Goal: Task Accomplishment & Management: Complete application form

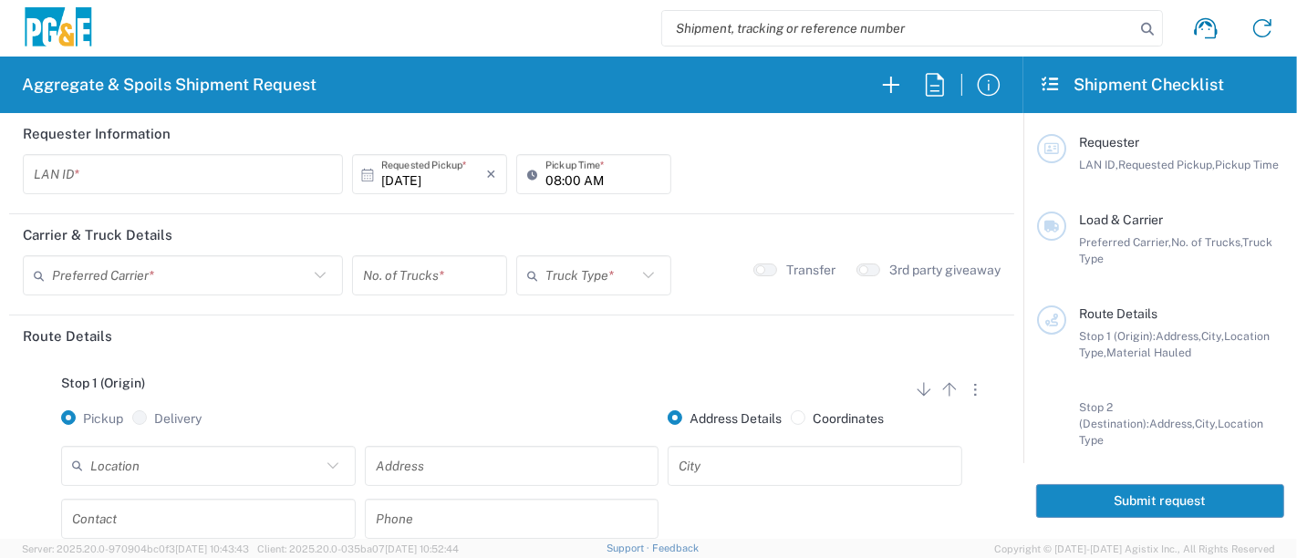
click at [166, 180] on input "text" at bounding box center [183, 175] width 298 height 32
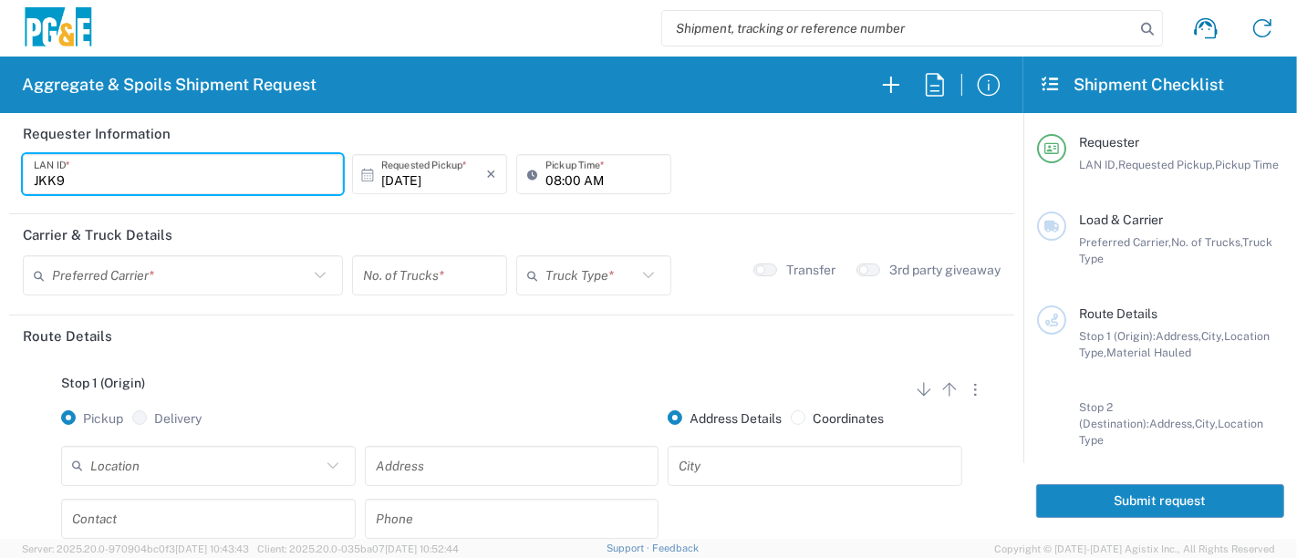
type input "JKK9"
click at [426, 188] on input "10/03/2025" at bounding box center [433, 175] width 105 height 32
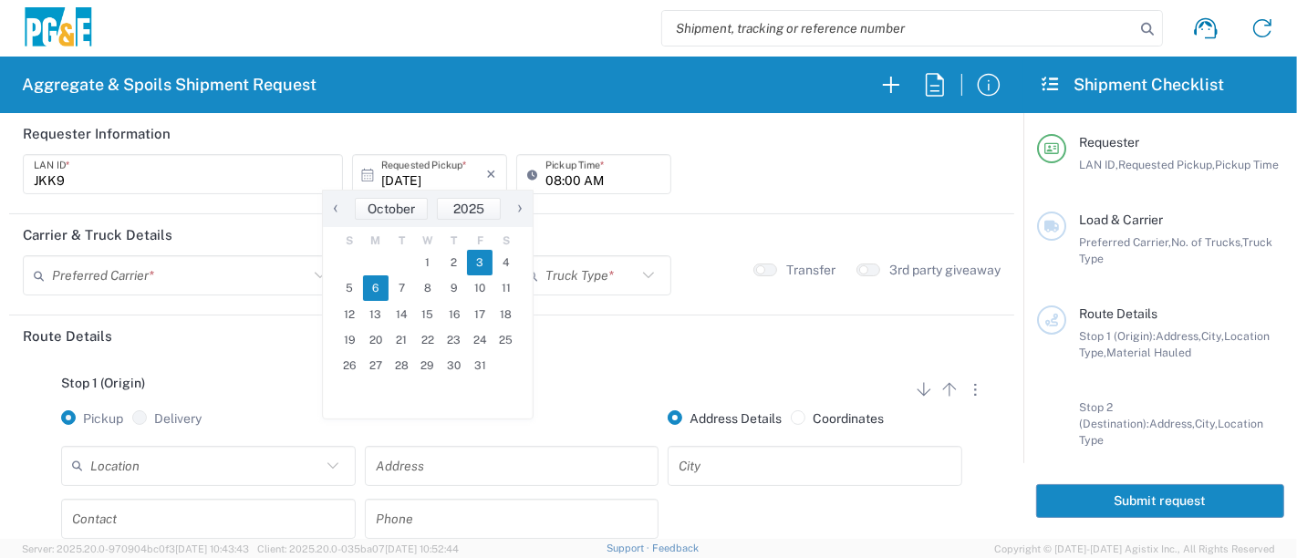
click at [375, 293] on span "6" at bounding box center [376, 288] width 26 height 26
type input "[DATE]"
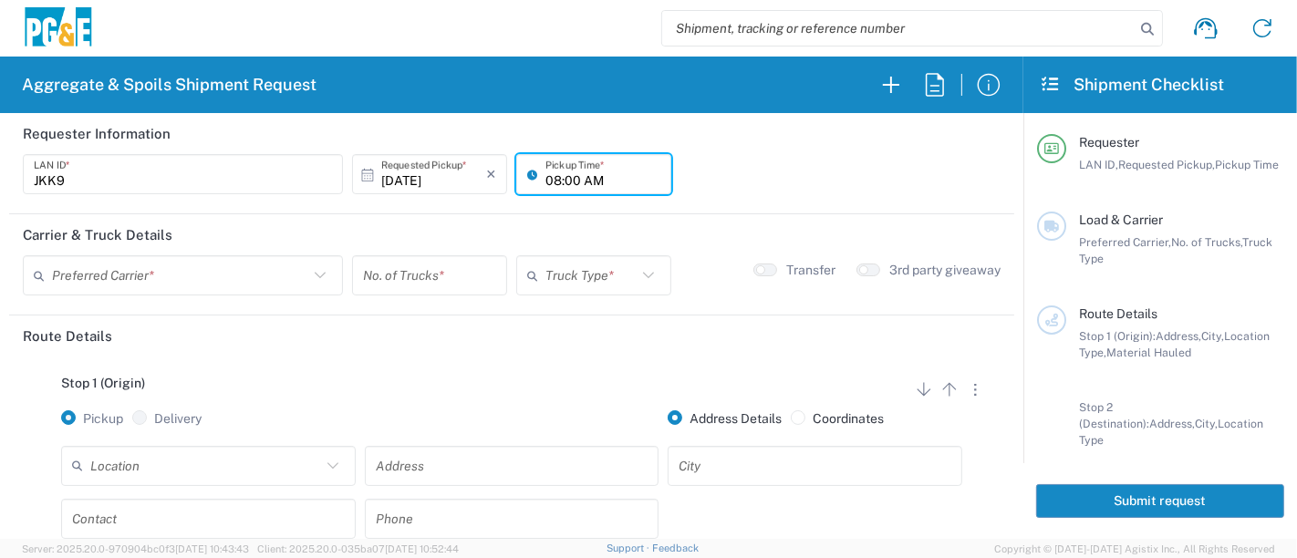
click at [545, 181] on input "08:00 AM" at bounding box center [602, 175] width 115 height 32
type input "05:00 AM"
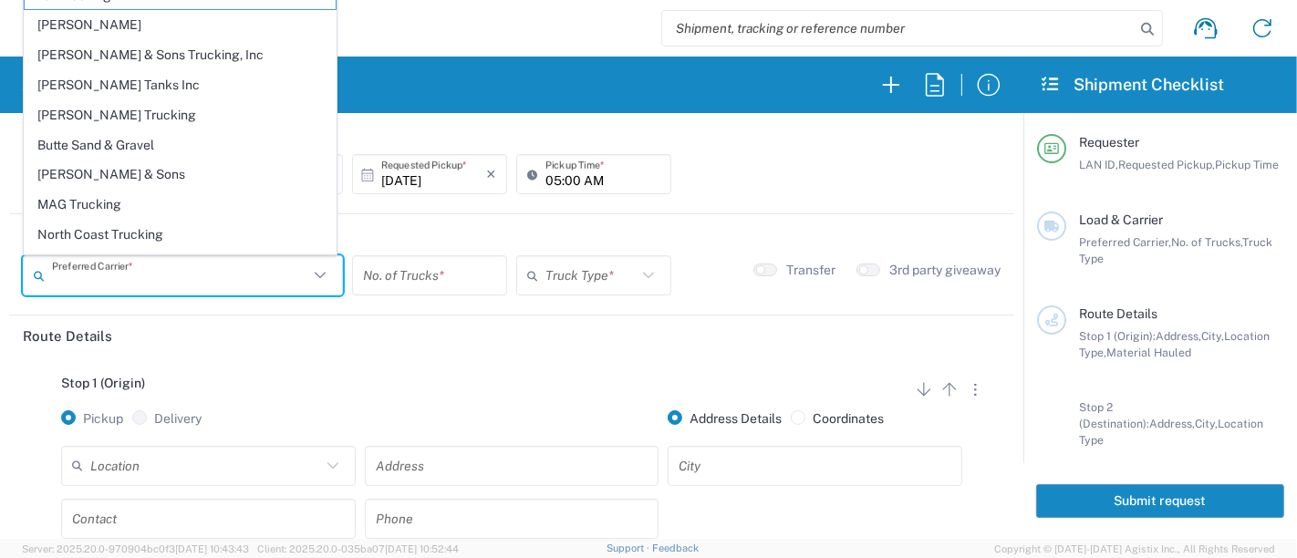
click at [215, 275] on input "text" at bounding box center [180, 276] width 256 height 32
click at [176, 92] on span "[PERSON_NAME] Tanks Inc" at bounding box center [180, 85] width 311 height 28
type input "[PERSON_NAME] Tanks Inc"
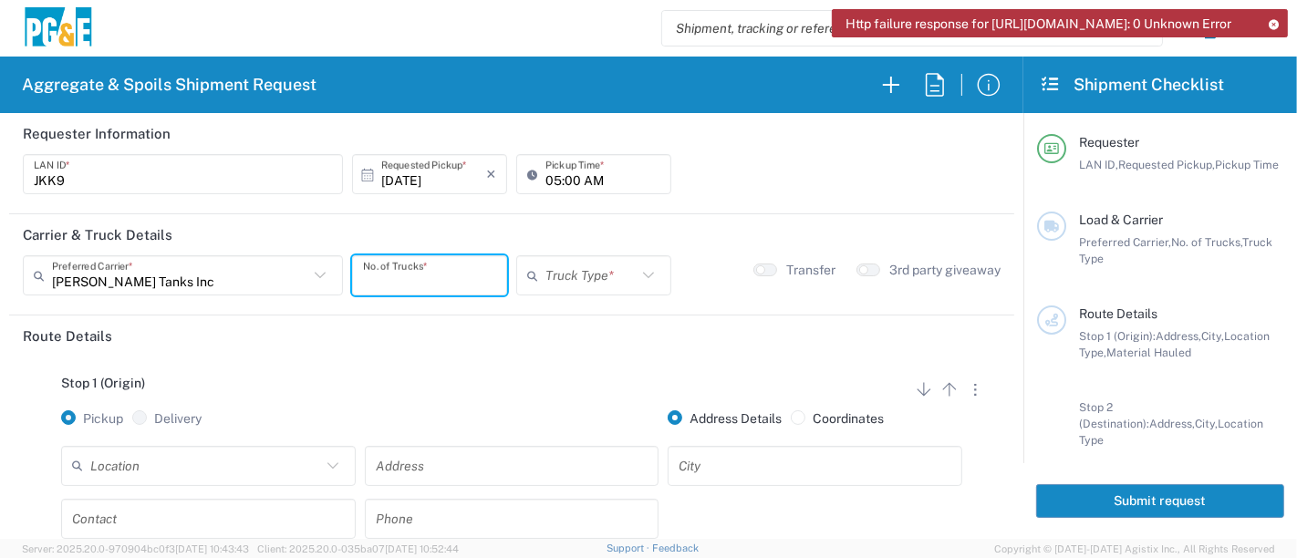
click at [397, 282] on input "number" at bounding box center [429, 276] width 133 height 32
type input "5"
click at [580, 285] on input "text" at bounding box center [590, 276] width 91 height 32
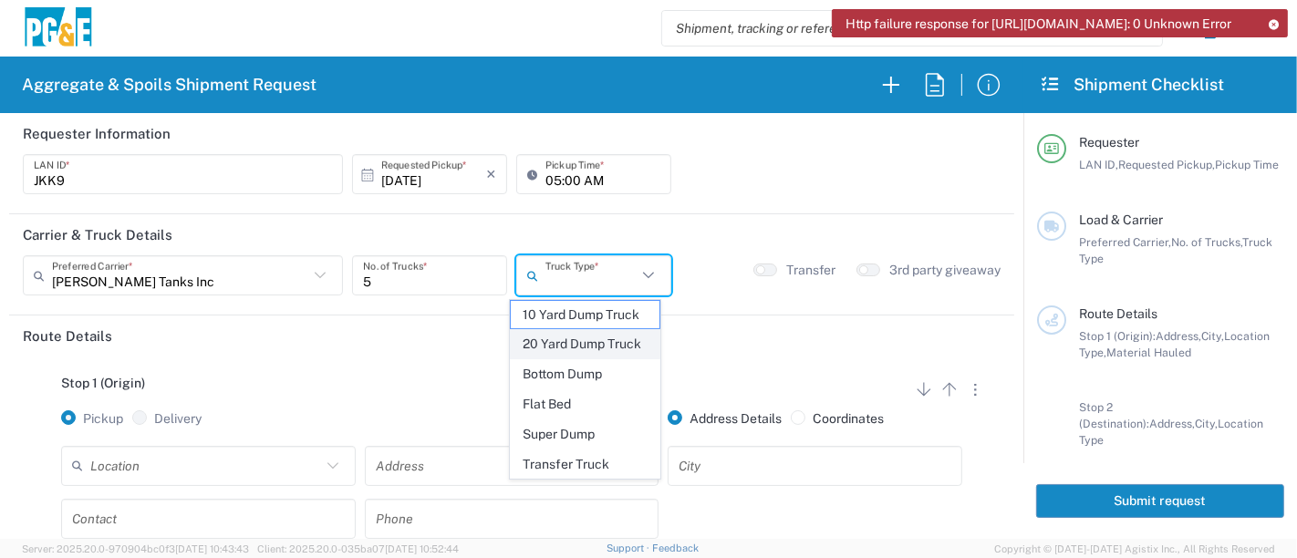
click at [591, 335] on span "20 Yard Dump Truck" at bounding box center [586, 344] width 150 height 28
type input "20 Yard Dump Truck"
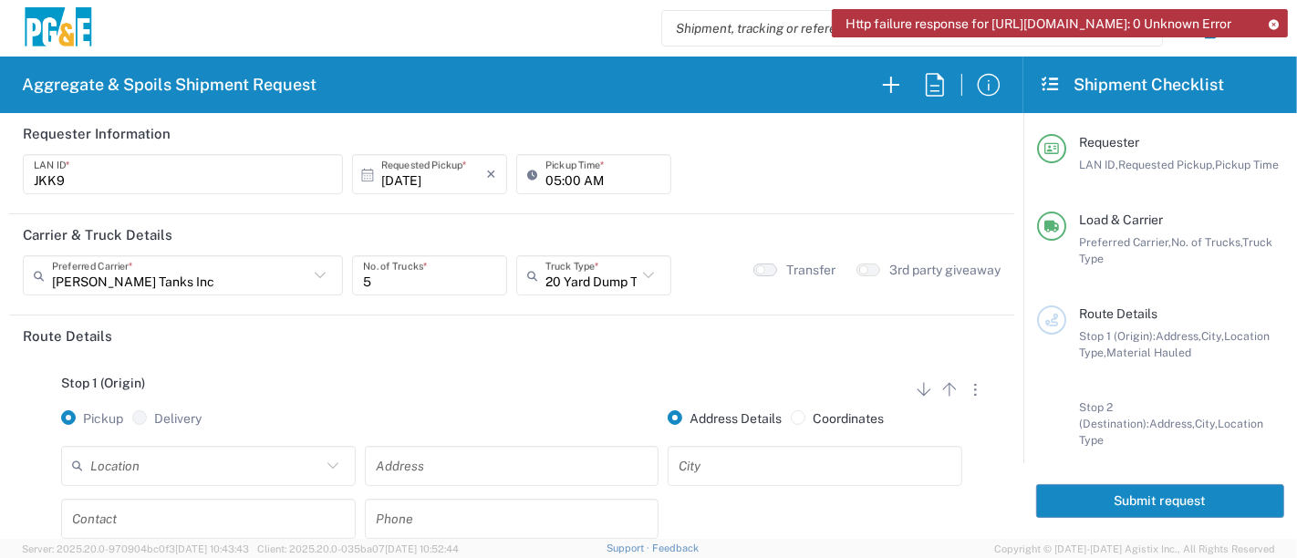
click at [763, 266] on ui-switch at bounding box center [765, 270] width 24 height 13
click at [195, 472] on input "text" at bounding box center [205, 466] width 231 height 32
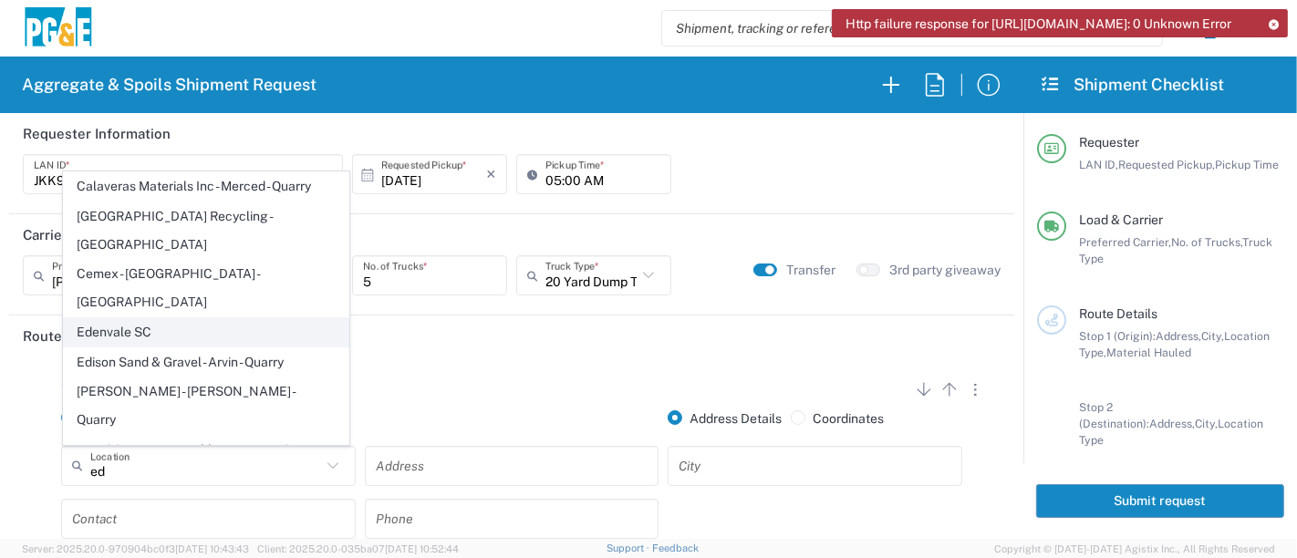
click at [129, 318] on span "Edenvale SC" at bounding box center [206, 332] width 285 height 28
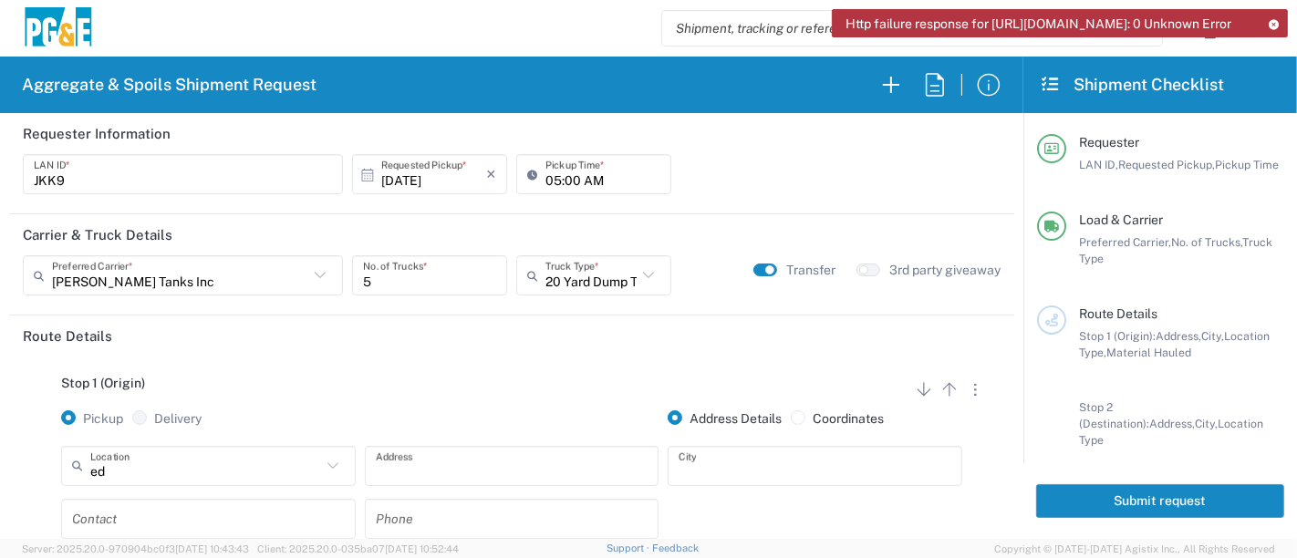
type input "Edenvale SC"
type input "[STREET_ADDRESS][PERSON_NAME]"
type input "[GEOGRAPHIC_DATA][PERSON_NAME]"
type input "Business No Loading Dock"
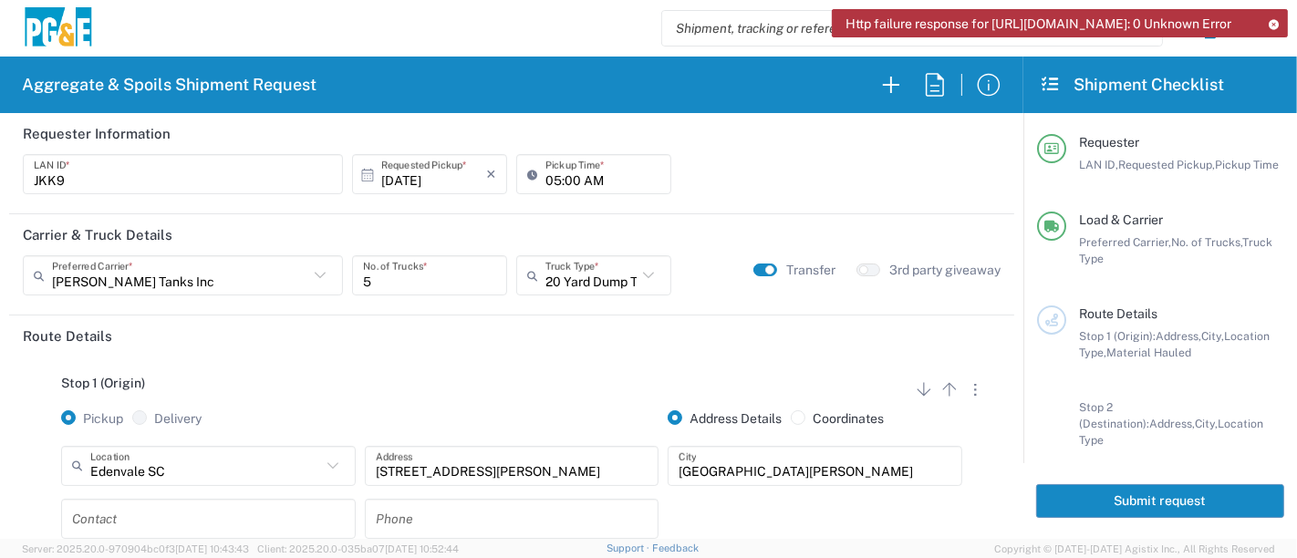
click at [129, 522] on input "text" at bounding box center [208, 518] width 273 height 32
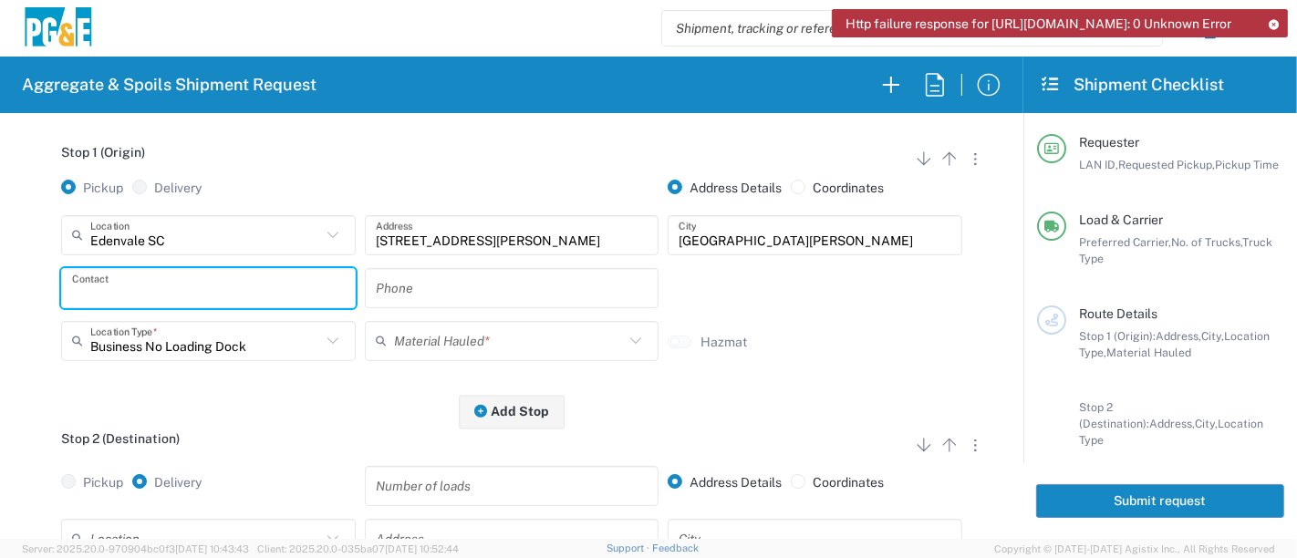
scroll to position [304, 0]
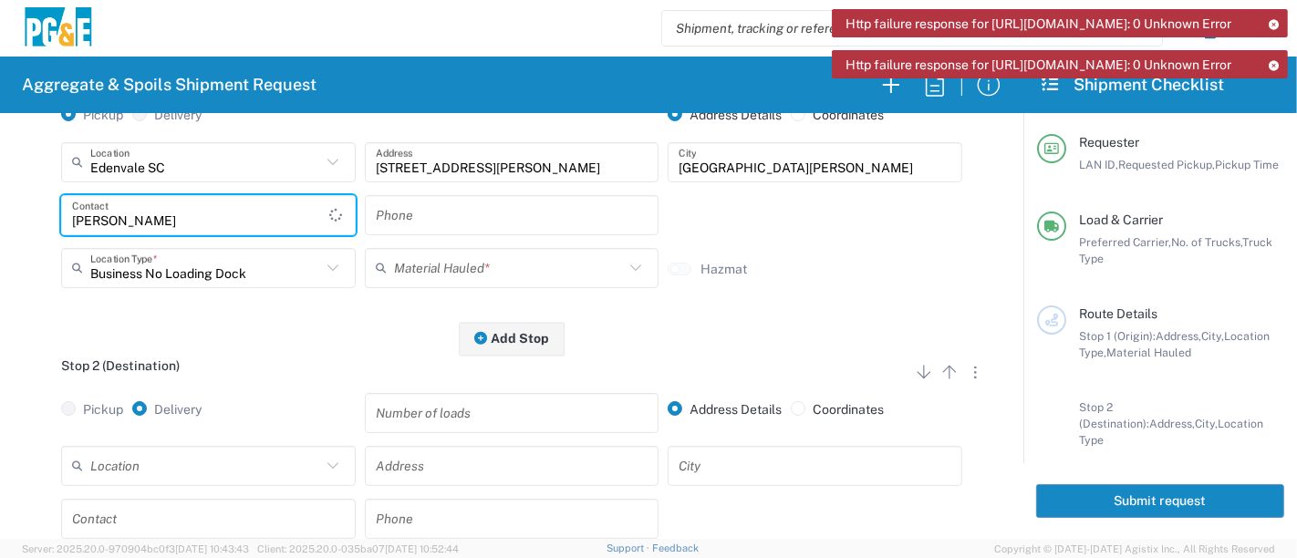
type input "[PERSON_NAME]"
click at [1276, 21] on icon at bounding box center [1273, 24] width 13 height 10
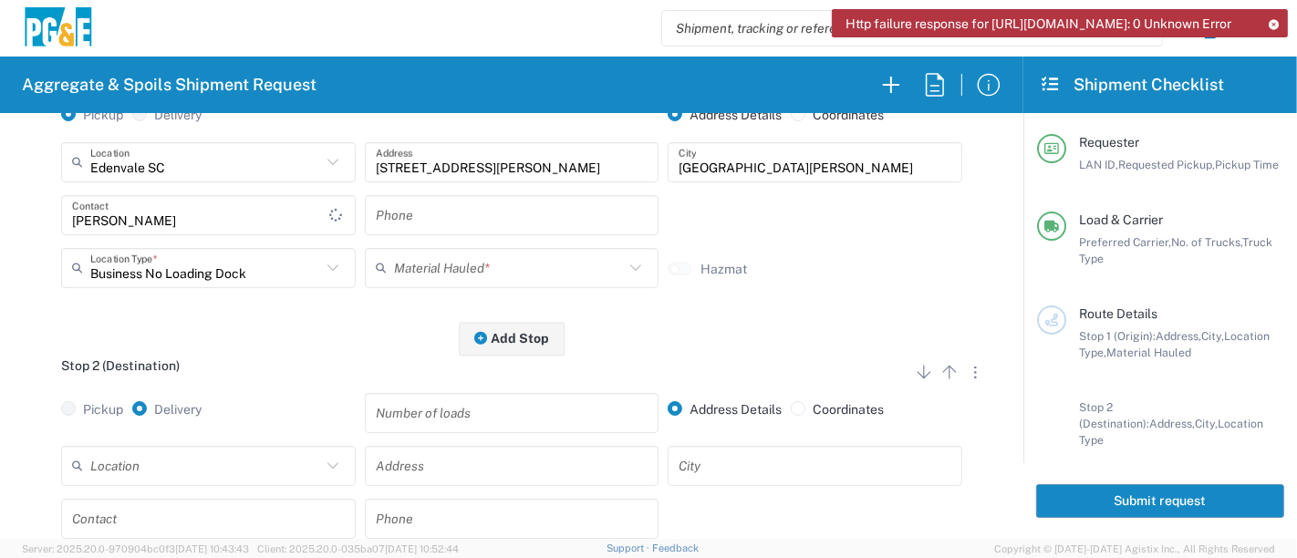
click at [1278, 21] on icon at bounding box center [1273, 24] width 13 height 10
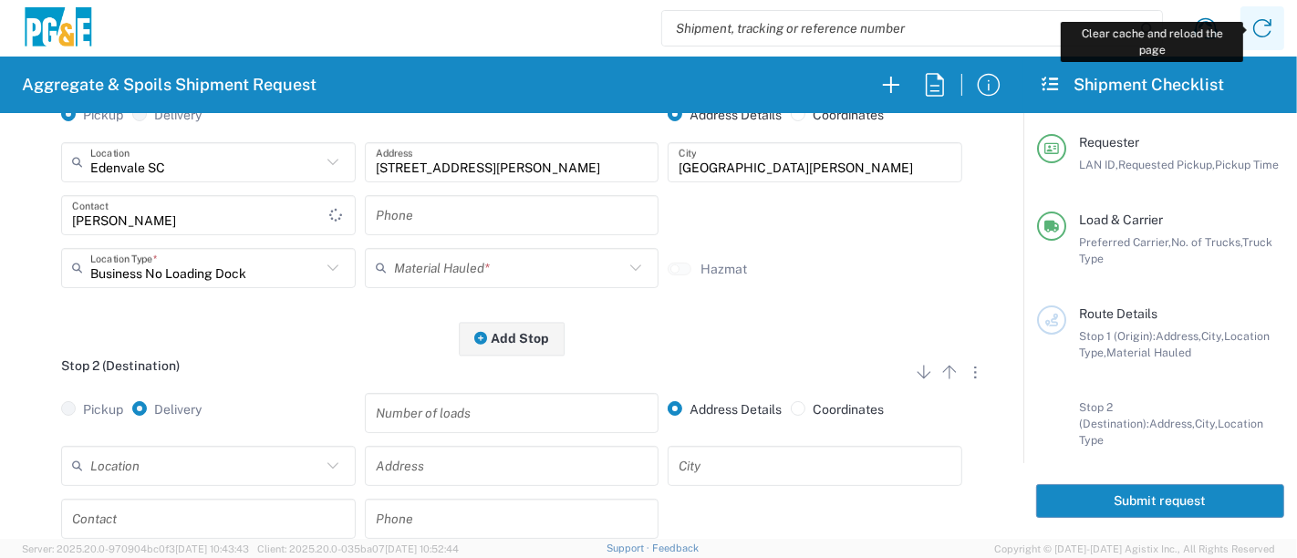
click at [1264, 26] on icon at bounding box center [1261, 28] width 29 height 29
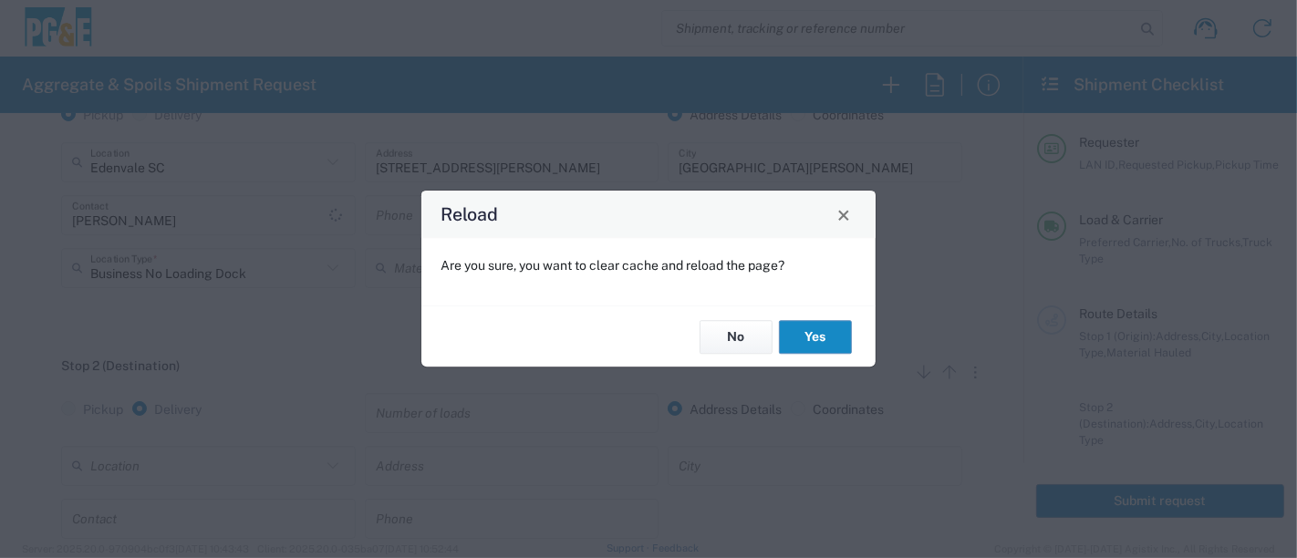
click at [805, 336] on button "Yes" at bounding box center [815, 337] width 73 height 34
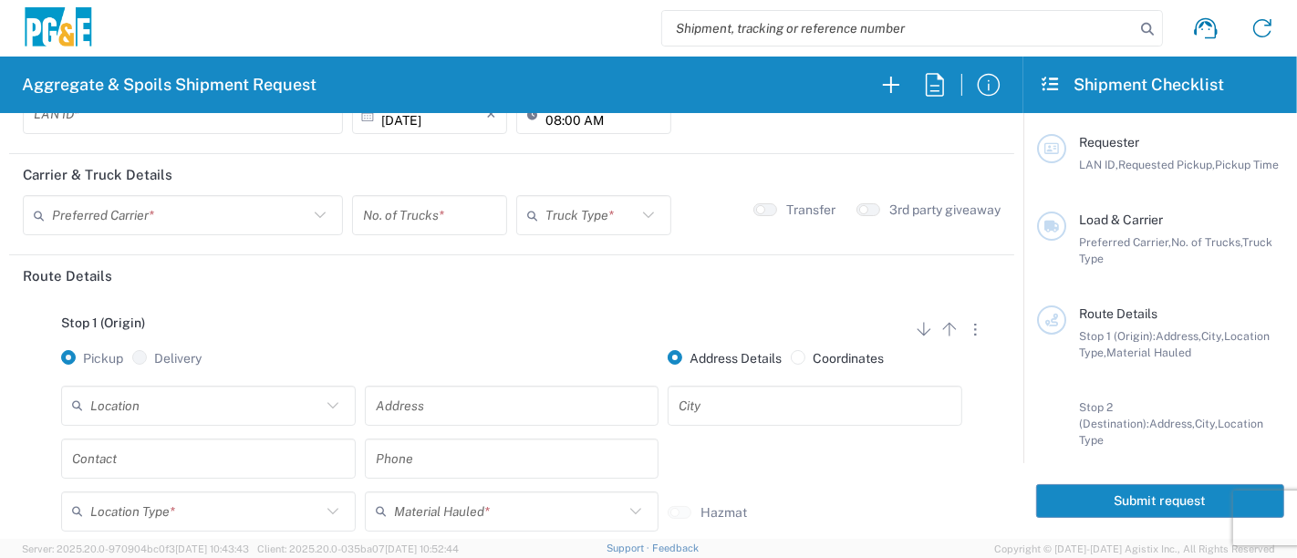
scroll to position [202, 0]
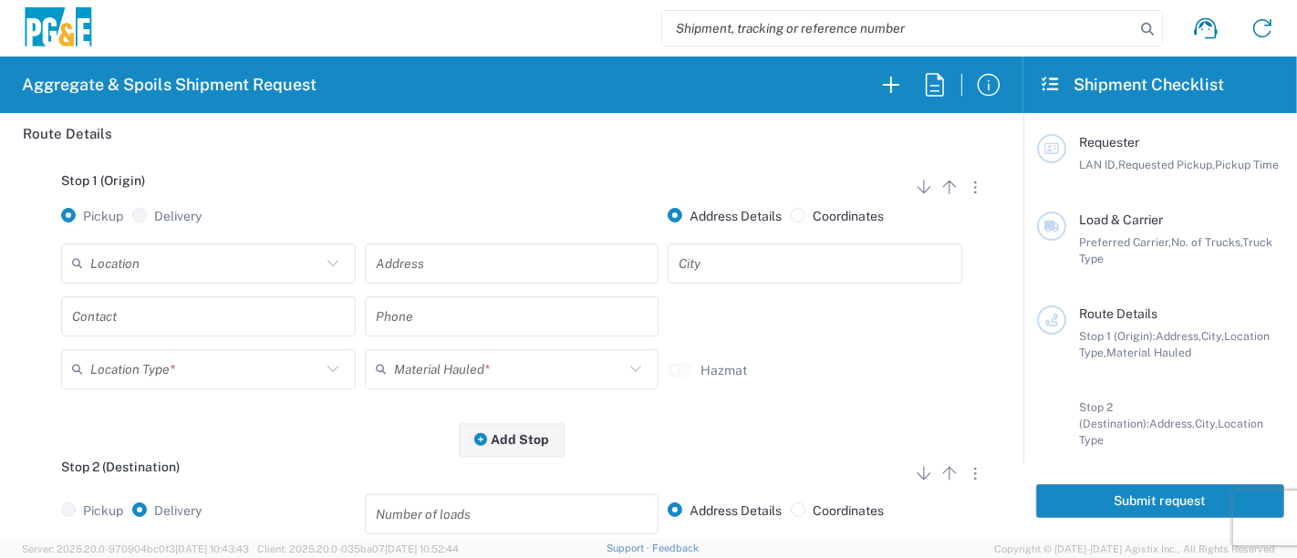
click at [168, 319] on input "text" at bounding box center [208, 316] width 273 height 32
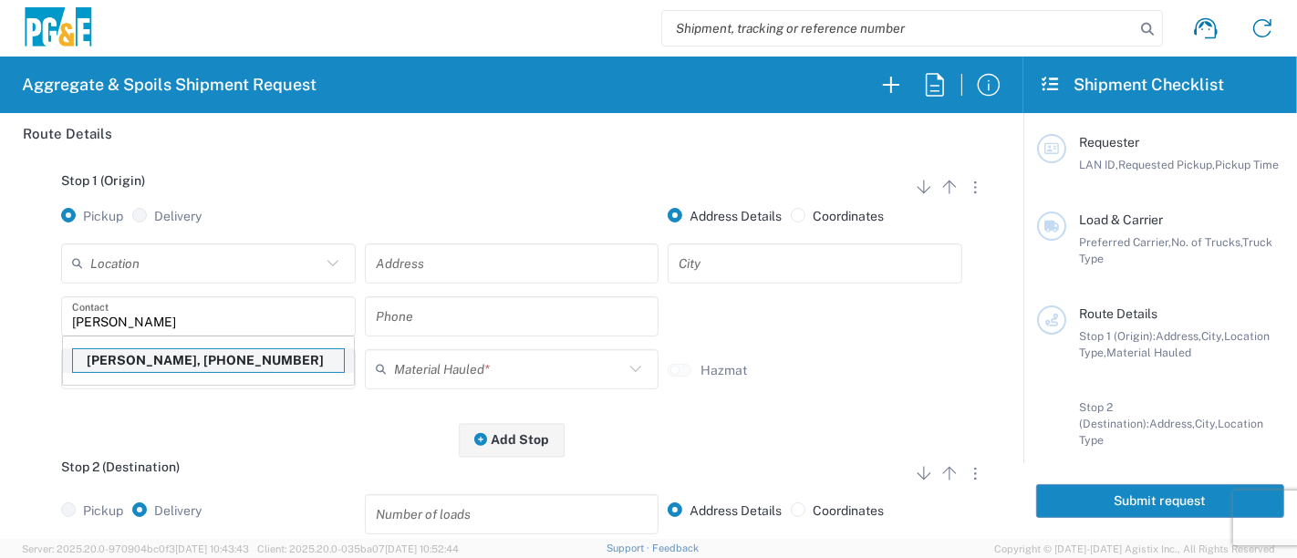
click at [161, 352] on p "[PERSON_NAME], [PHONE_NUMBER]" at bounding box center [208, 360] width 271 height 23
type input "[PERSON_NAME]"
type input "[PHONE_NUMBER]"
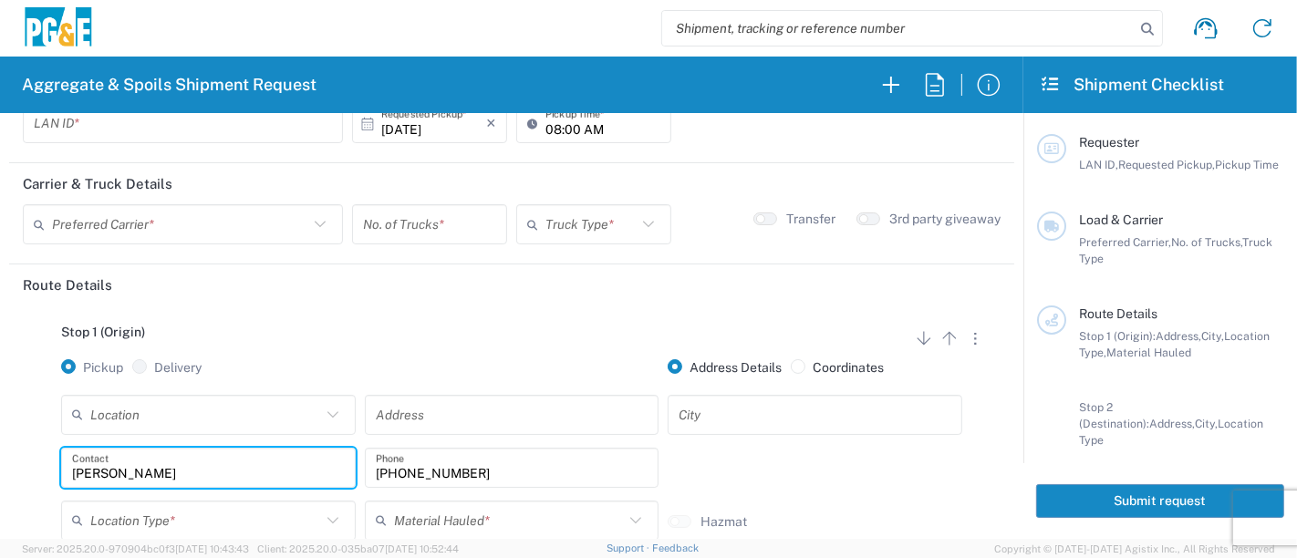
scroll to position [0, 0]
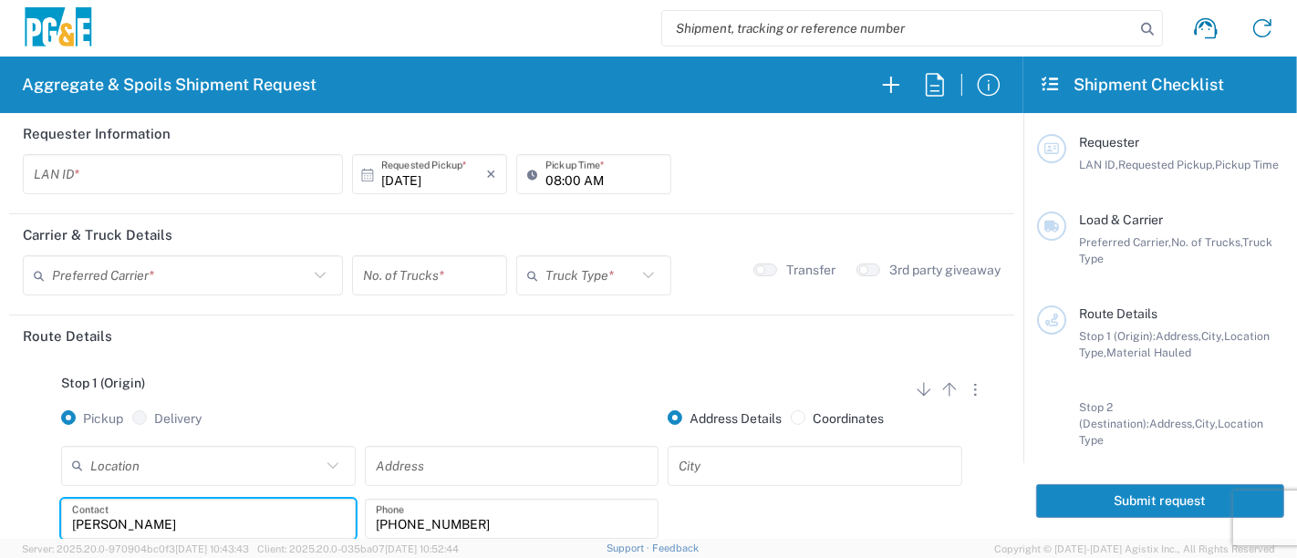
click at [145, 171] on input "text" at bounding box center [183, 175] width 298 height 32
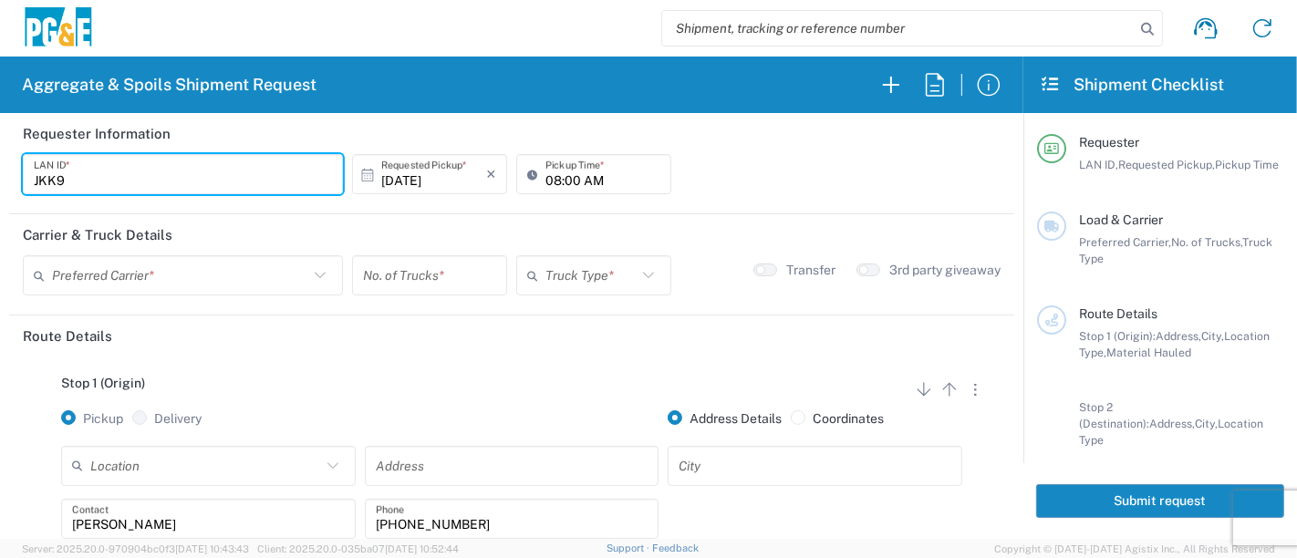
type input "JKK9"
click at [547, 189] on input "08:00 AM" at bounding box center [602, 175] width 115 height 32
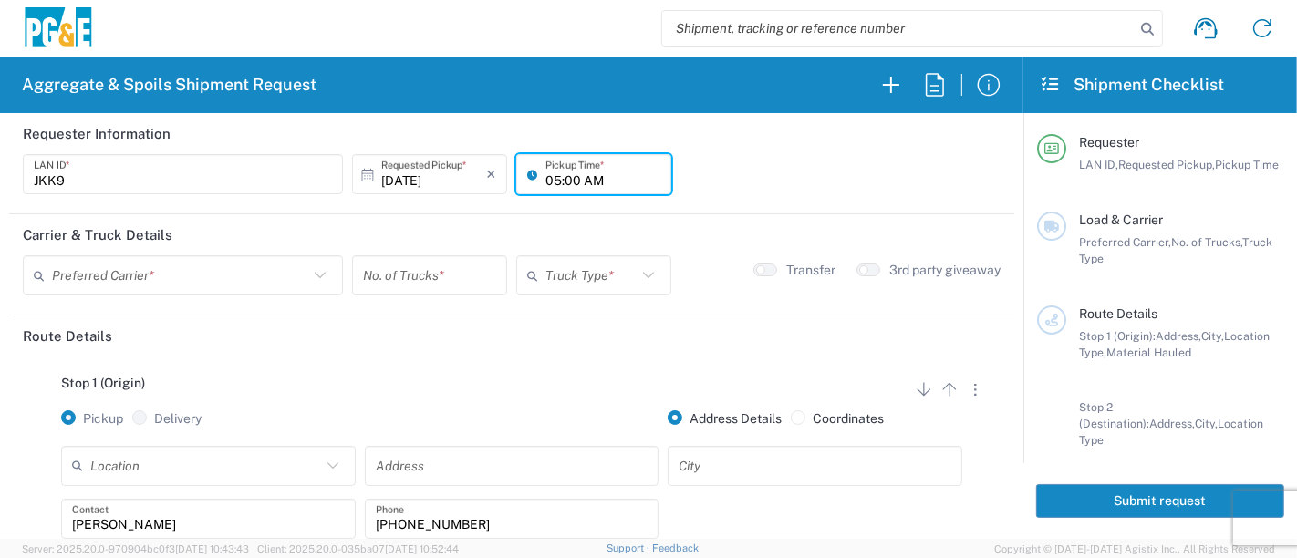
type input "05:00 AM"
click at [144, 268] on input "text" at bounding box center [180, 276] width 256 height 32
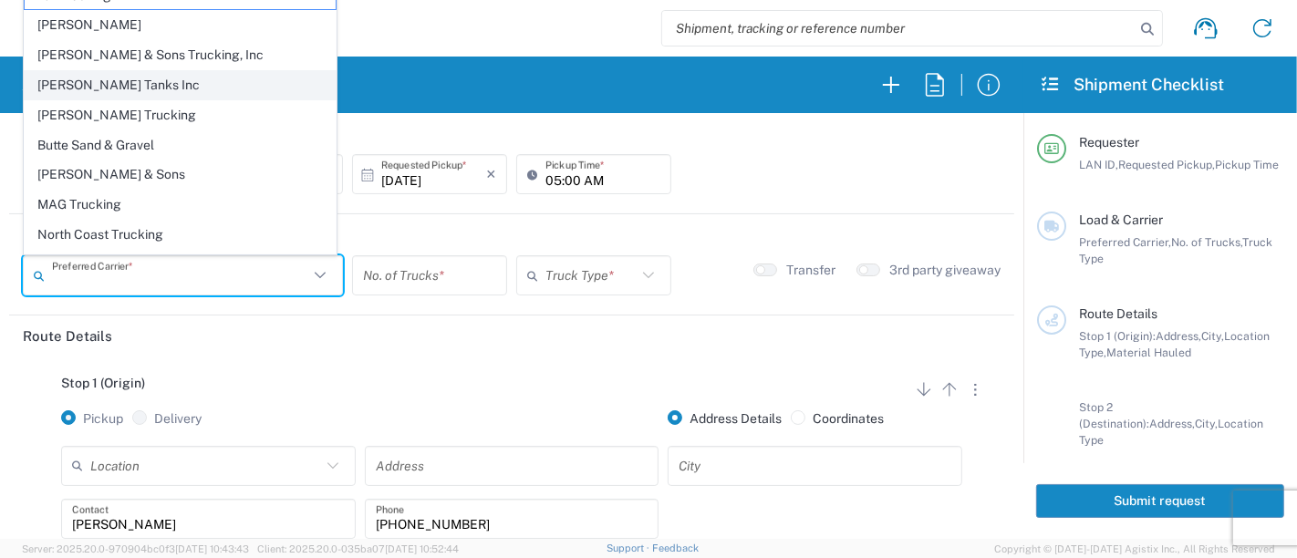
click at [137, 81] on span "[PERSON_NAME] Tanks Inc" at bounding box center [180, 85] width 311 height 28
type input "[PERSON_NAME] Tanks Inc"
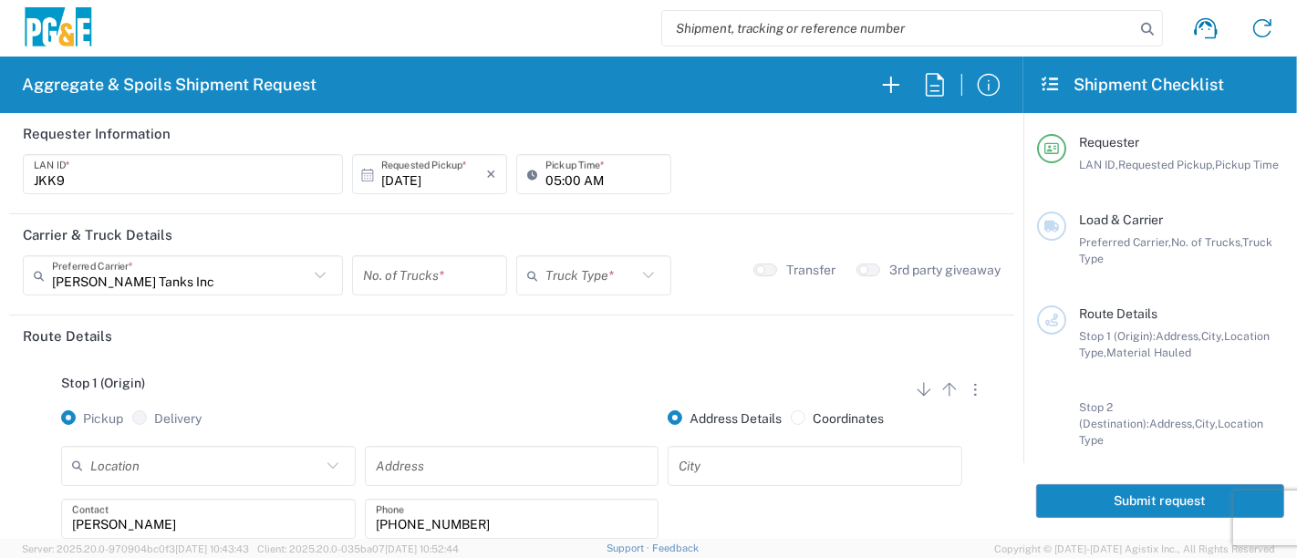
click at [414, 280] on input "number" at bounding box center [429, 276] width 133 height 32
type input "5"
click at [578, 269] on input "text" at bounding box center [590, 276] width 91 height 32
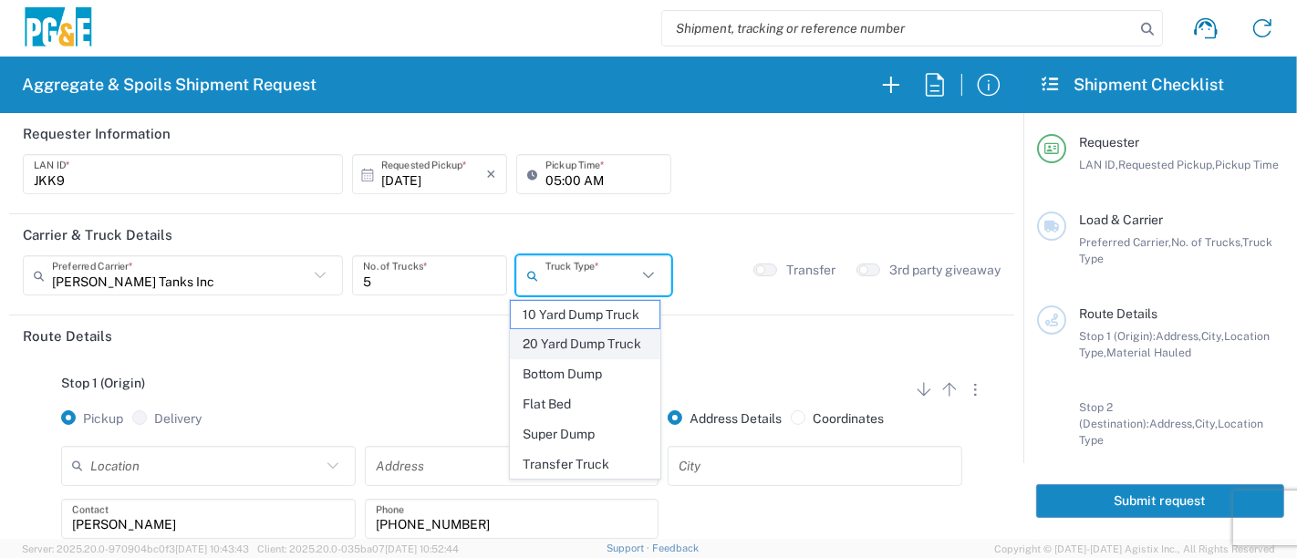
click at [576, 342] on span "20 Yard Dump Truck" at bounding box center [586, 344] width 150 height 28
type input "20 Yard Dump Truck"
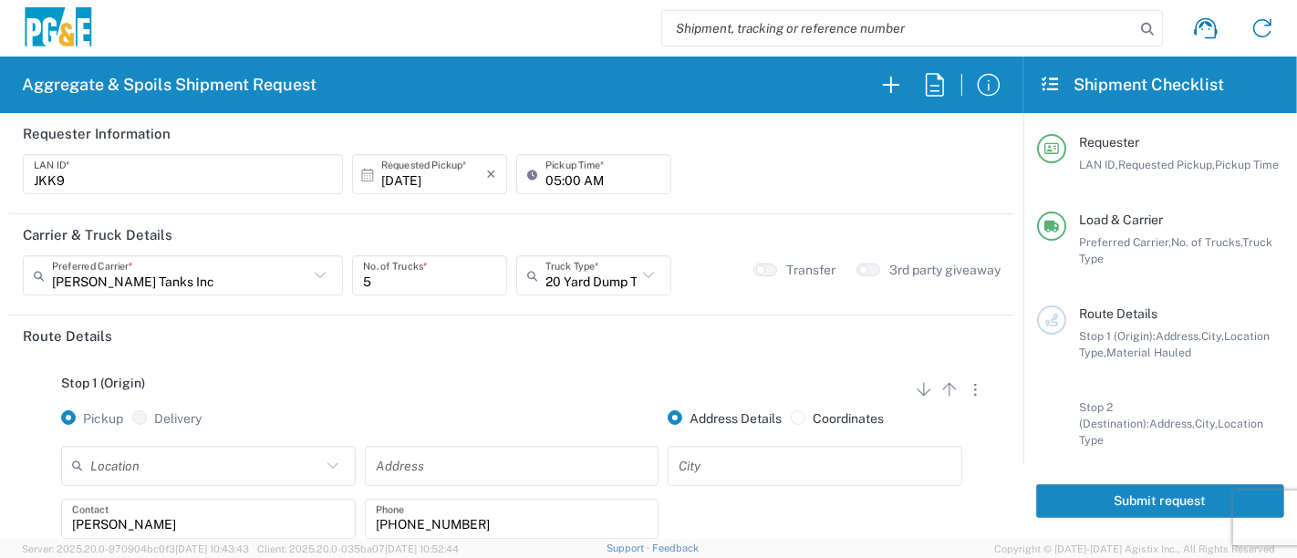
click at [177, 470] on input "text" at bounding box center [205, 466] width 231 height 32
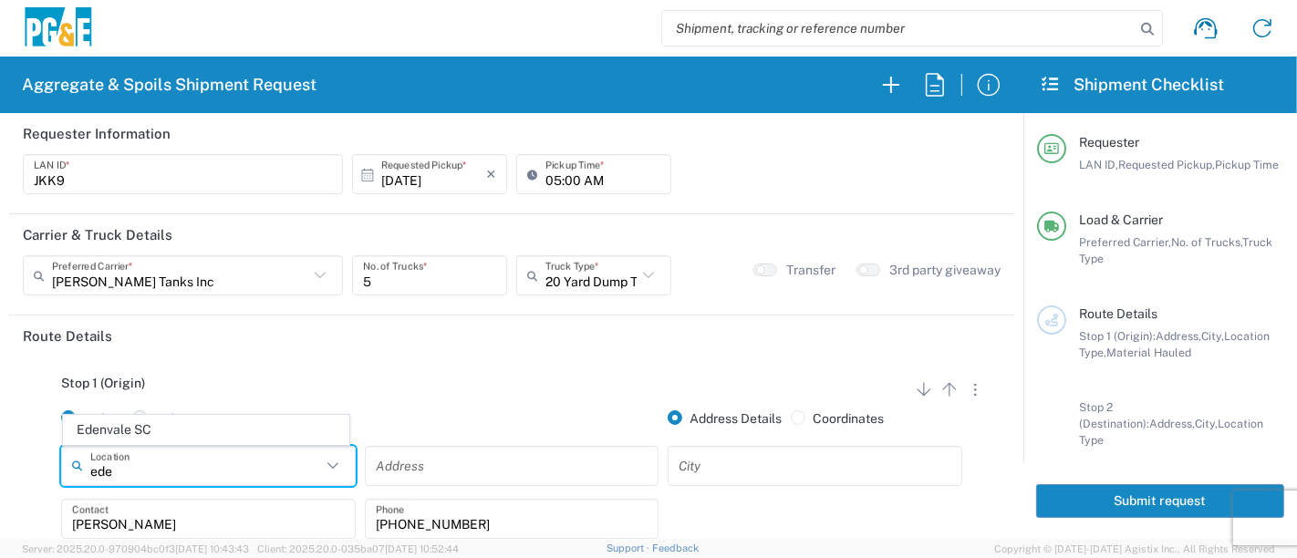
drag, startPoint x: 148, startPoint y: 429, endPoint x: 163, endPoint y: 429, distance: 15.5
click at [148, 429] on span "Edenvale SC" at bounding box center [206, 430] width 285 height 28
type input "Edenvale SC"
type input "[STREET_ADDRESS][PERSON_NAME]"
type input "[GEOGRAPHIC_DATA][PERSON_NAME]"
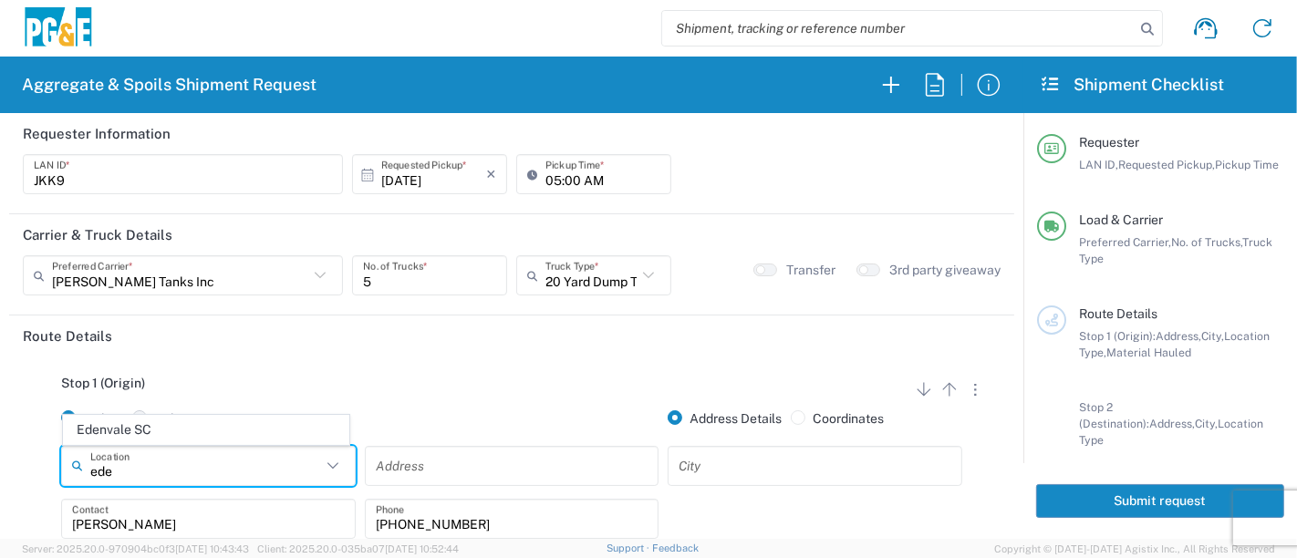
type input "Business No Loading Dock"
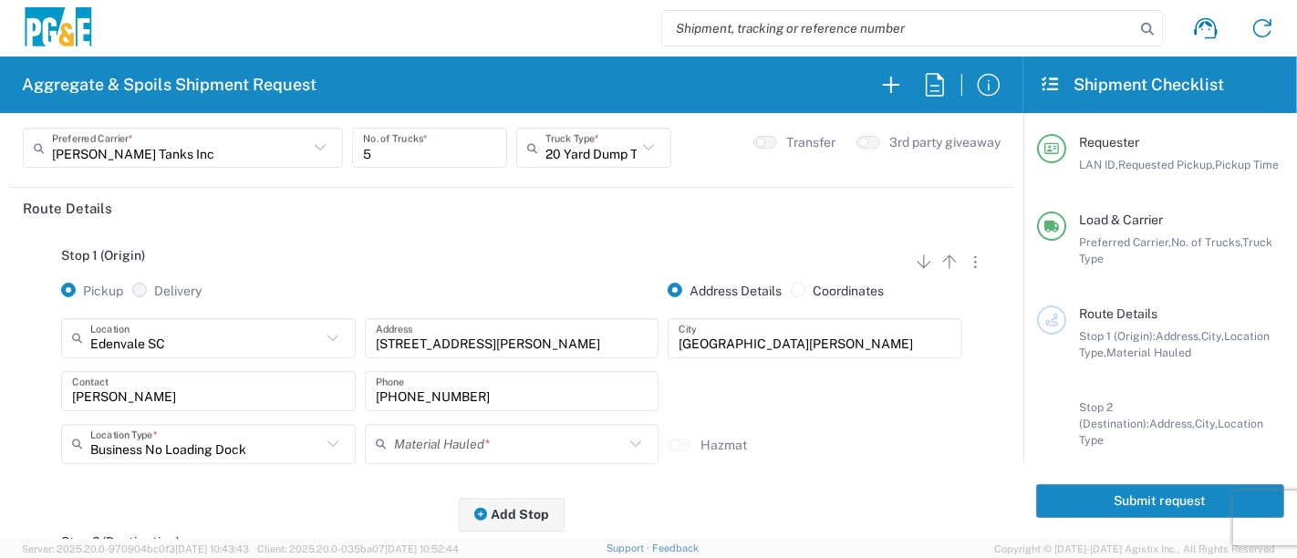
scroll to position [202, 0]
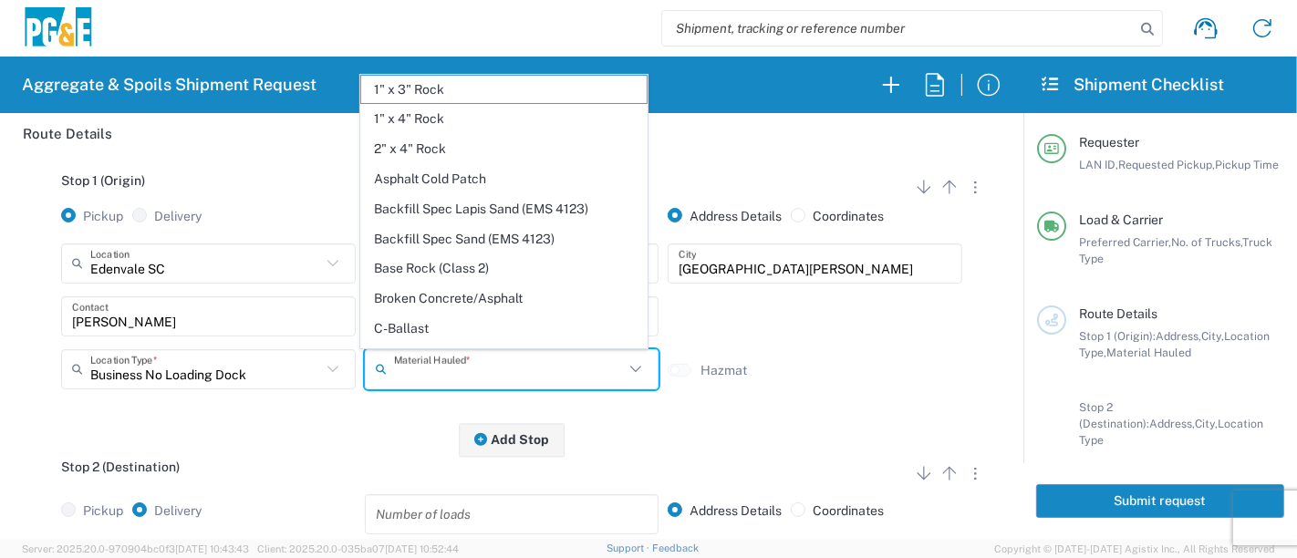
click at [407, 373] on input "text" at bounding box center [509, 369] width 231 height 32
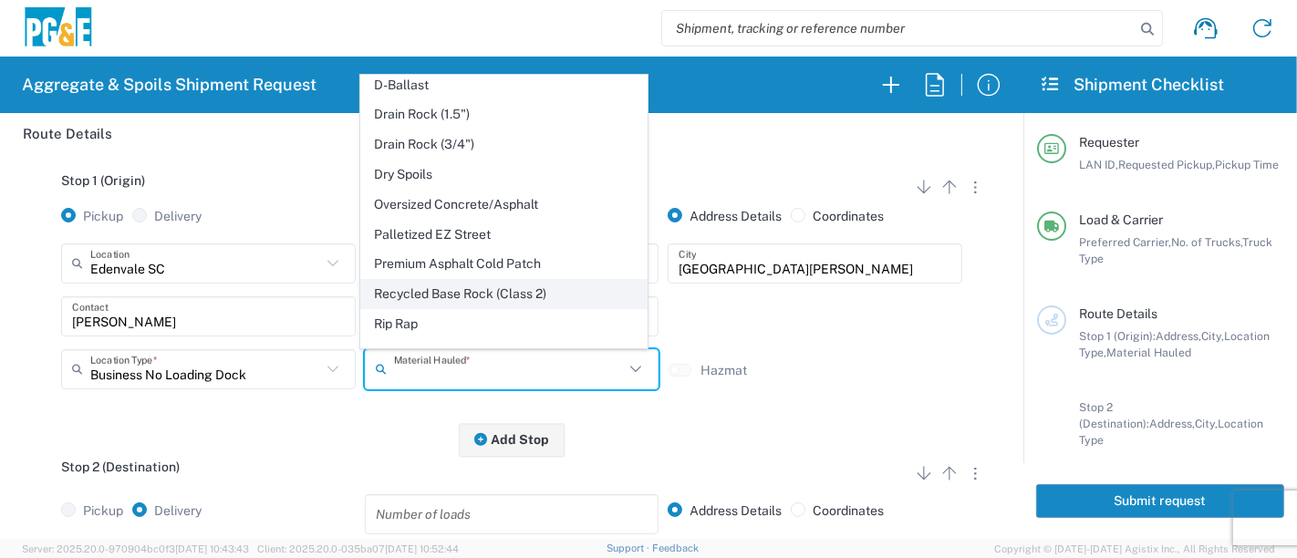
scroll to position [315, 0]
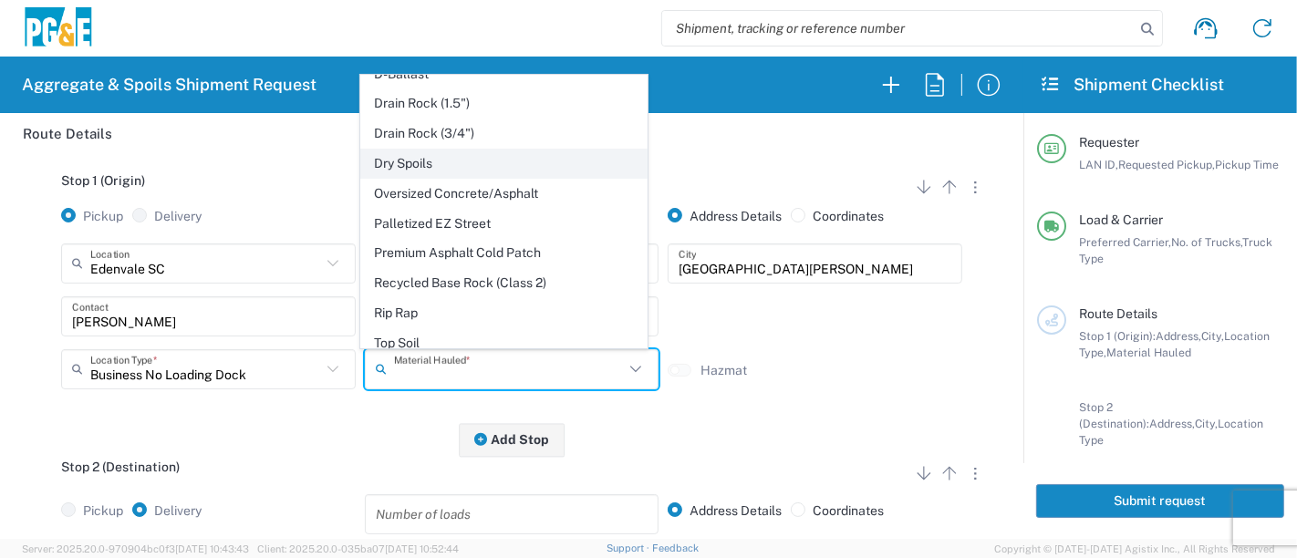
click at [434, 160] on span "Dry Spoils" at bounding box center [503, 164] width 285 height 28
type input "Dry Spoils"
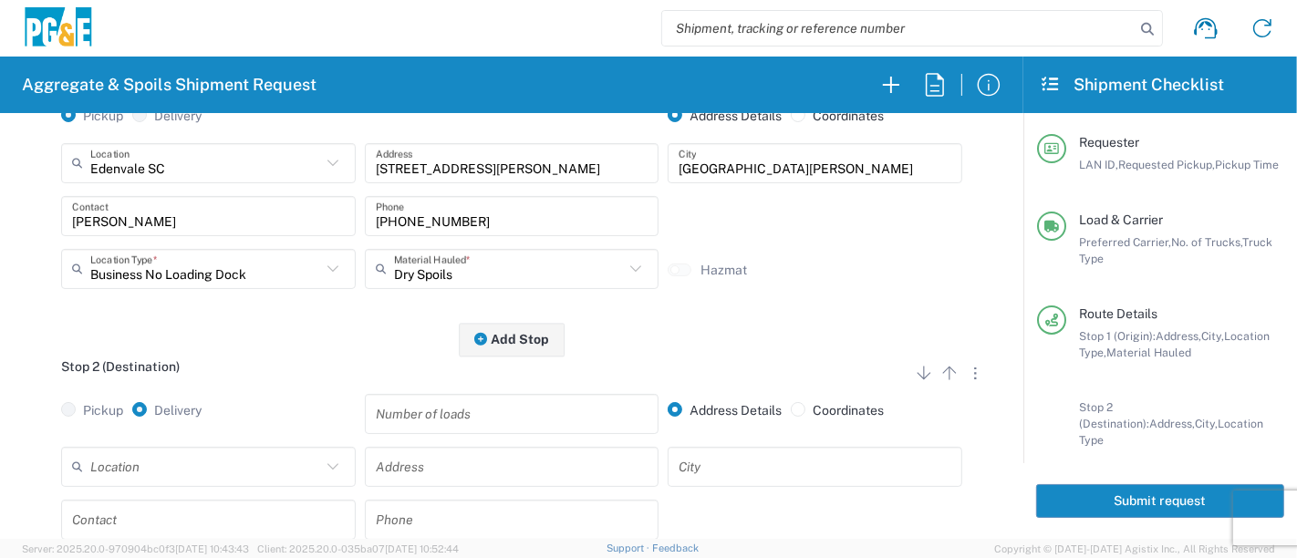
scroll to position [405, 0]
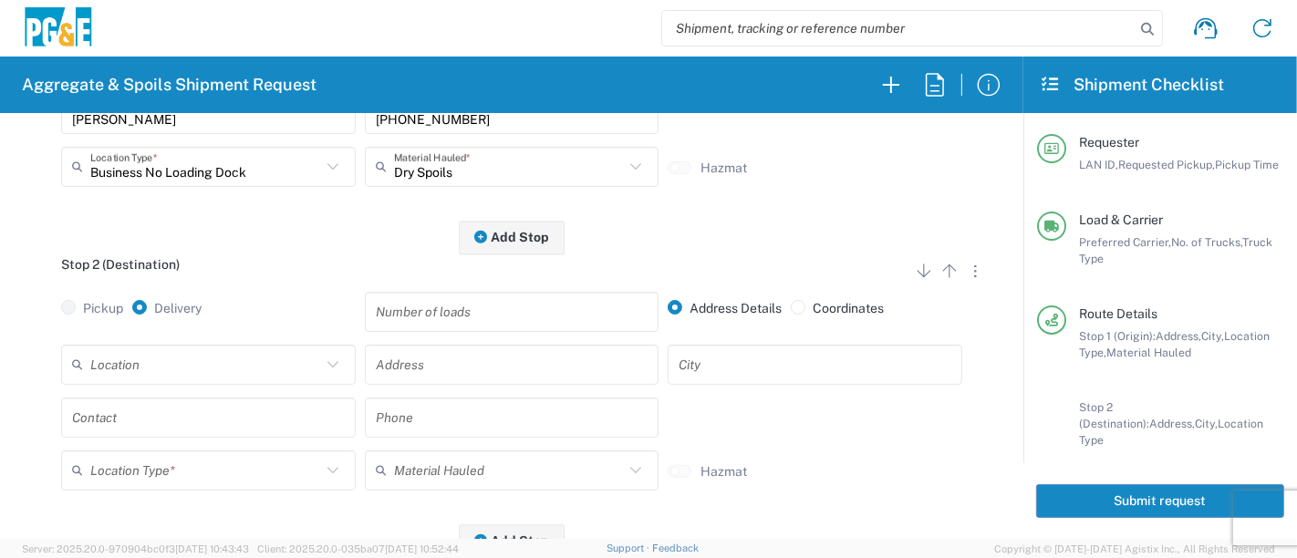
click at [221, 347] on div "Location" at bounding box center [208, 365] width 295 height 40
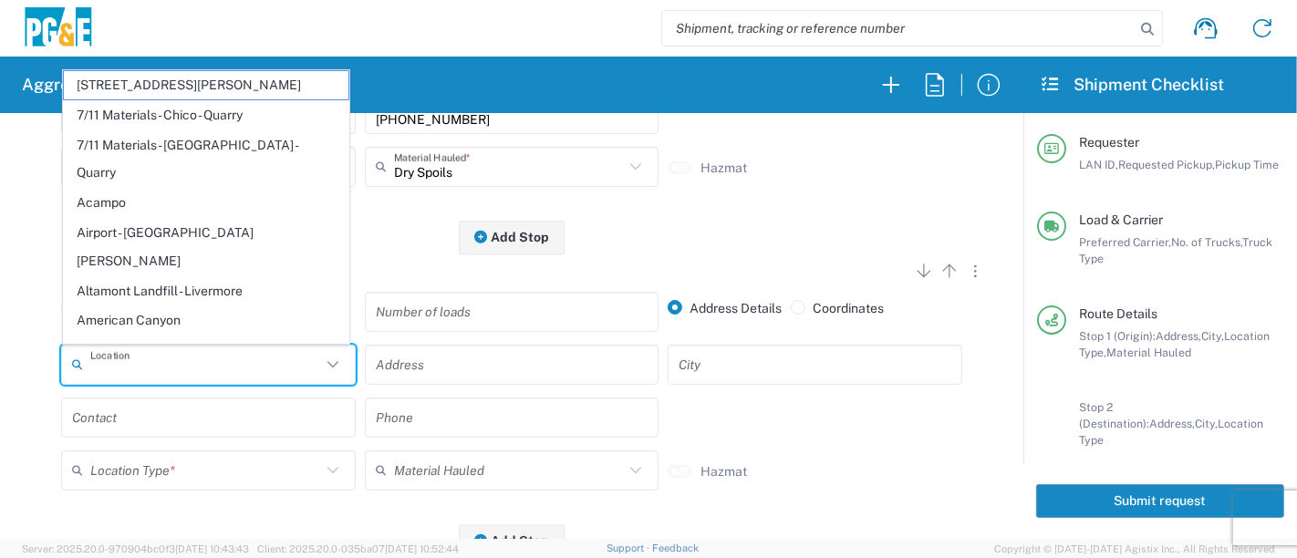
click at [215, 369] on input "text" at bounding box center [205, 364] width 231 height 32
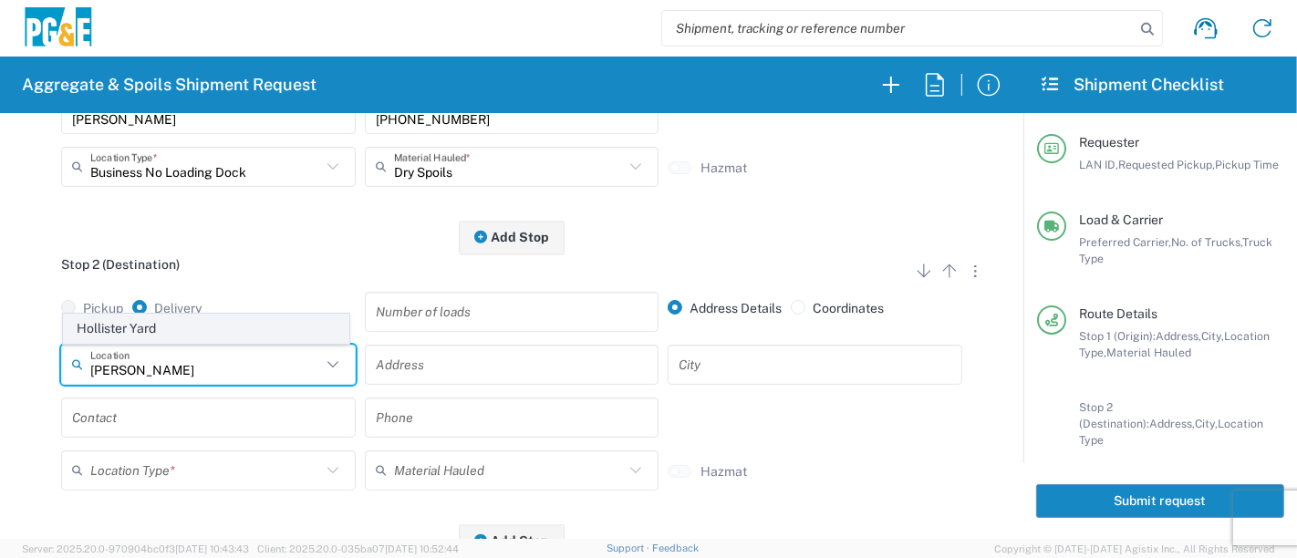
click at [208, 321] on span "Hollister Yard" at bounding box center [206, 329] width 285 height 28
type input "Hollister Yard"
type input "[STREET_ADDRESS]"
type input "Hollister"
type input "Business No Loading Dock"
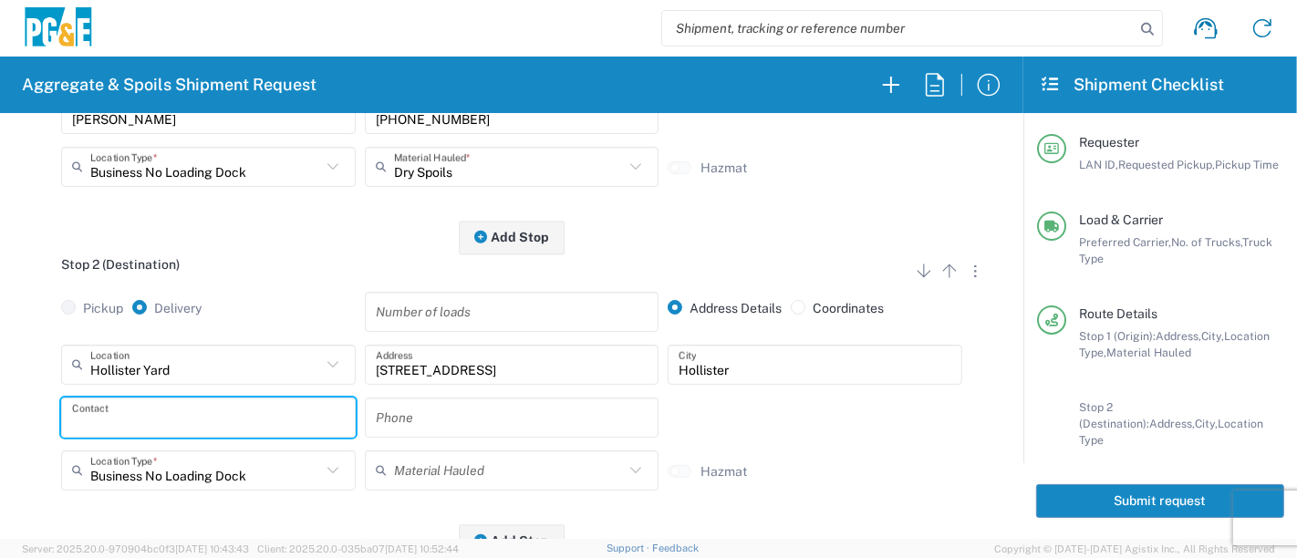
click at [218, 405] on input "text" at bounding box center [208, 417] width 273 height 32
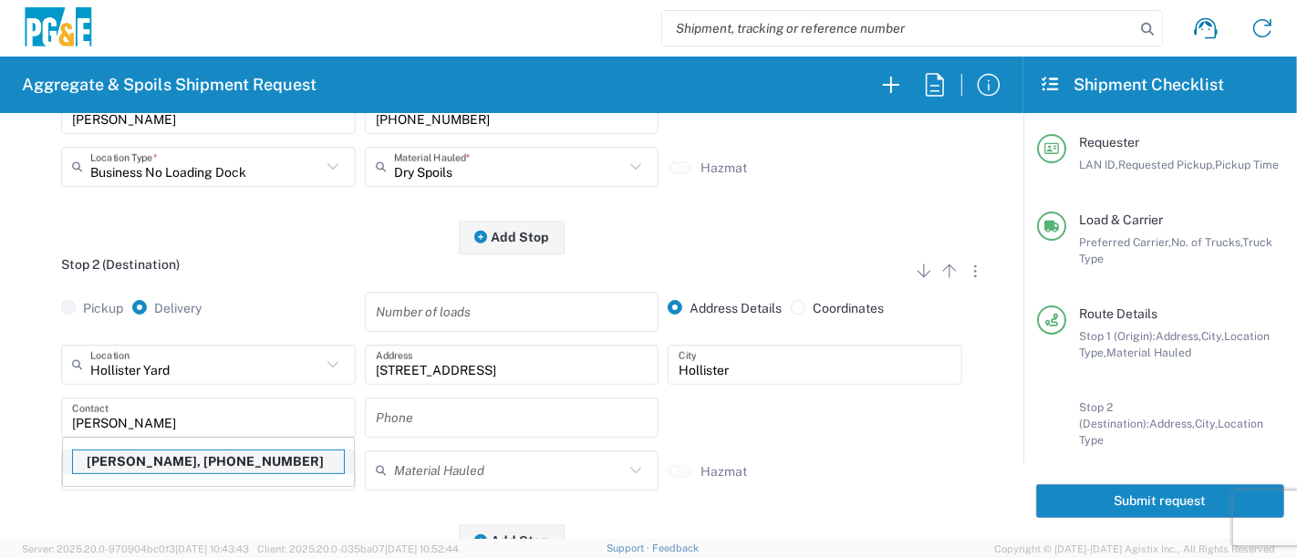
click at [186, 453] on p "[PERSON_NAME], [PHONE_NUMBER]" at bounding box center [208, 461] width 271 height 23
type input "[PERSON_NAME]"
type input "[PHONE_NUMBER]"
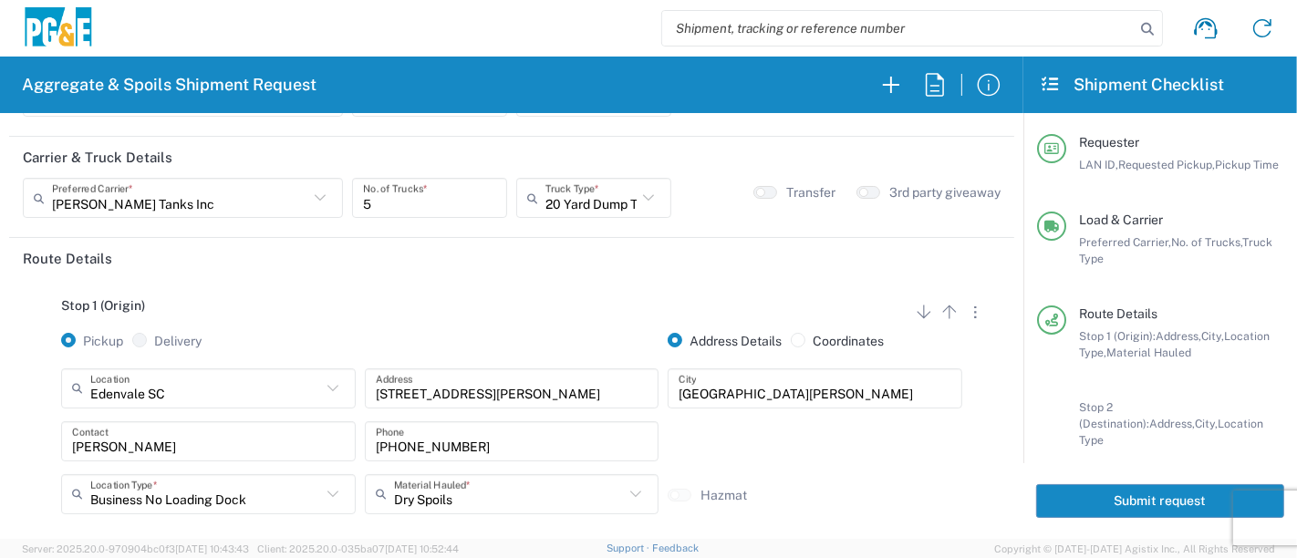
scroll to position [0, 0]
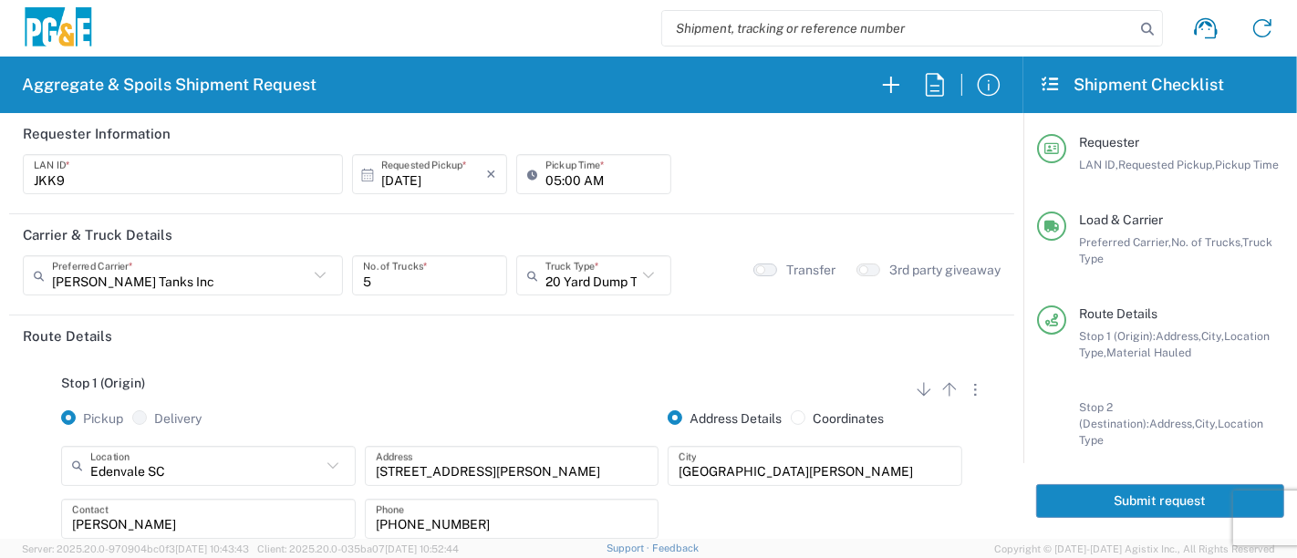
click at [760, 264] on button "button" at bounding box center [765, 270] width 24 height 13
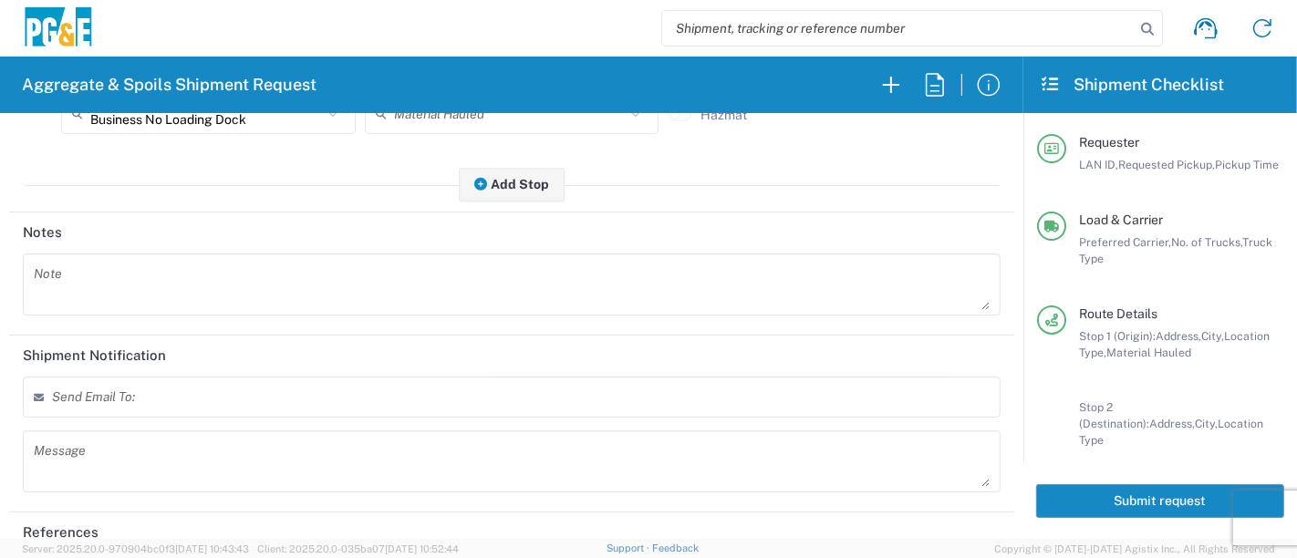
scroll to position [831, 0]
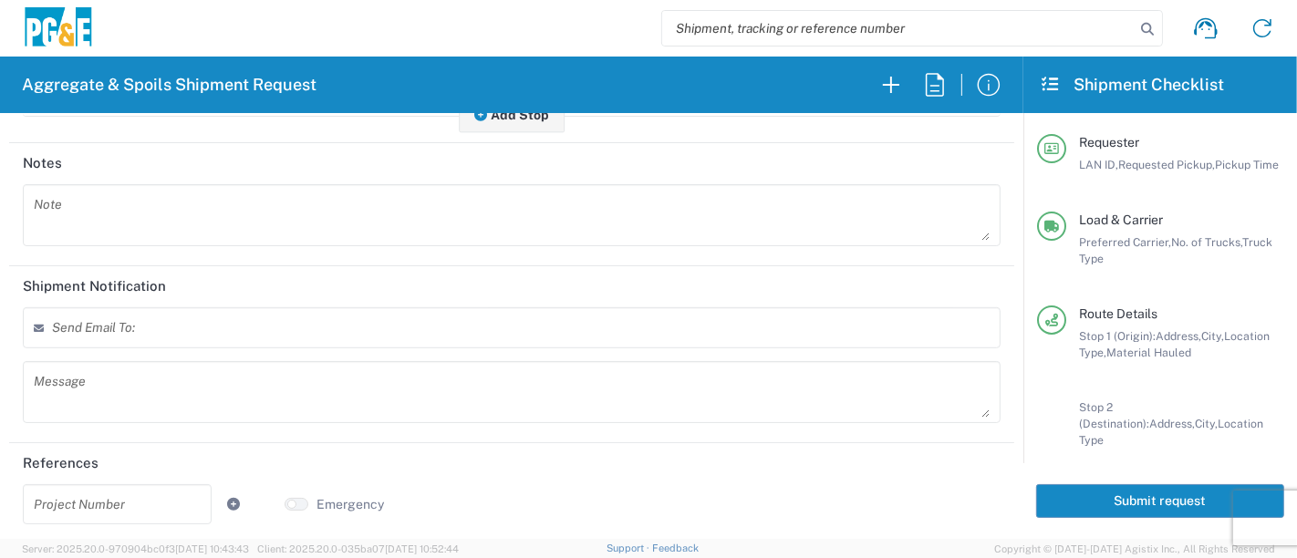
click at [1062, 493] on button "Submit request" at bounding box center [1160, 501] width 248 height 34
